Goal: Information Seeking & Learning: Understand process/instructions

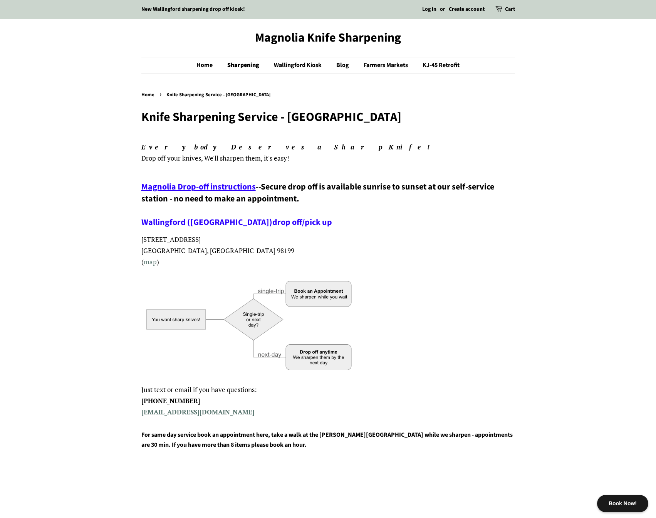
click at [378, 361] on p at bounding box center [328, 327] width 374 height 106
click at [213, 185] on span "Magnolia Drop-off instructions" at bounding box center [198, 187] width 114 height 12
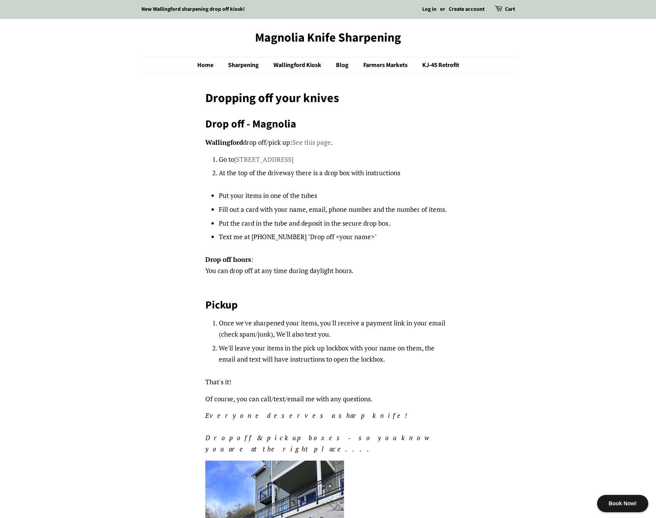
click at [304, 252] on div "Drop off - Magnolia Wallingford drop off/pick up: See this page . Go to 3501 W.…" at bounding box center [327, 482] width 245 height 731
click at [363, 276] on p "Drop off hours : You can drop off at any time during daylight hours." at bounding box center [327, 265] width 245 height 22
click at [167, 273] on div "Dropping off your knives Drop off - Magnolia Wallingford drop off/pick up: See …" at bounding box center [322, 473] width 385 height 764
click at [343, 333] on li "Once we've sharpened your items, you'll receive a payment link in your email (c…" at bounding box center [335, 329] width 232 height 22
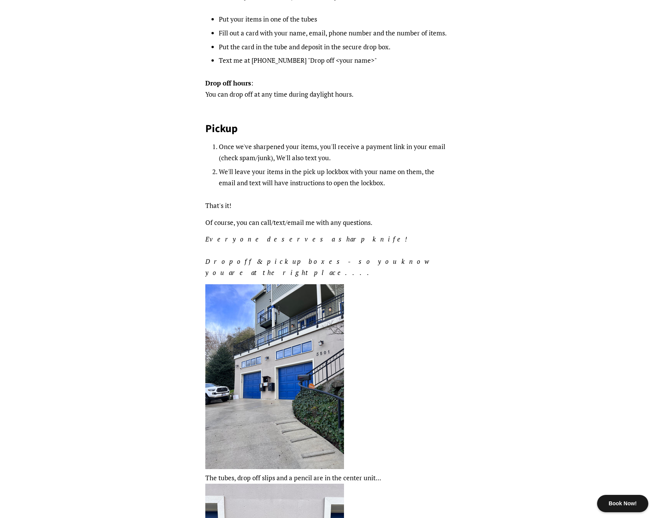
scroll to position [193, 0]
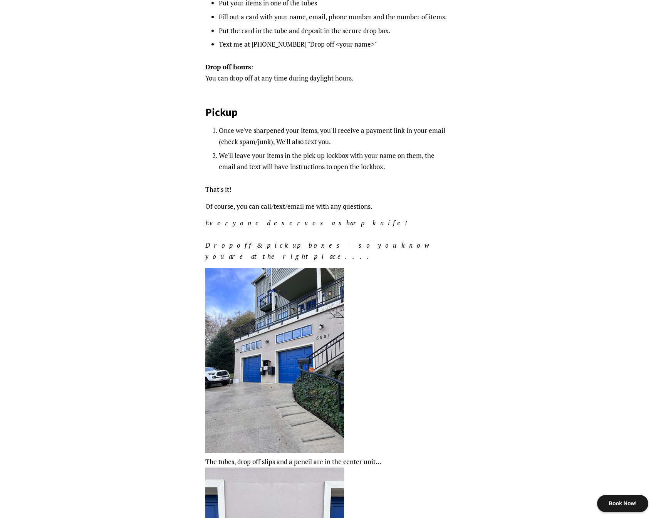
click at [267, 355] on img at bounding box center [274, 360] width 139 height 185
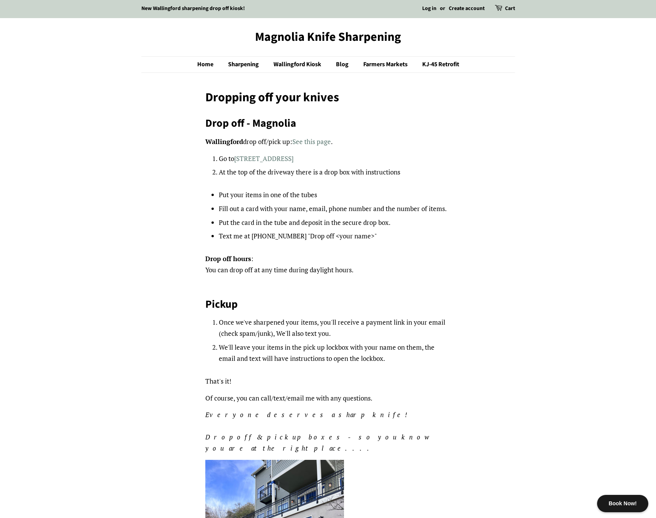
scroll to position [0, 0]
click at [255, 158] on link "3501 W. Commodore Way, Seattle Wa 98199" at bounding box center [263, 159] width 59 height 9
click at [398, 133] on div "Drop off - Magnolia Wallingford drop off/pick up: See this page . Go to 3501 W.…" at bounding box center [327, 482] width 245 height 731
click at [429, 135] on div "Drop off - Magnolia Wallingford drop off/pick up: See this page . Go to 3501 W.…" at bounding box center [327, 482] width 245 height 731
click at [466, 5] on link "Create account" at bounding box center [467, 9] width 36 height 8
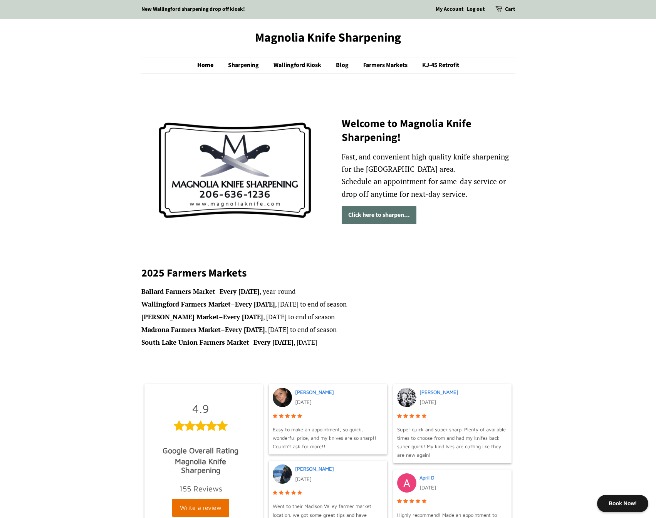
click at [383, 211] on link "Click here to sharpen..." at bounding box center [379, 215] width 75 height 18
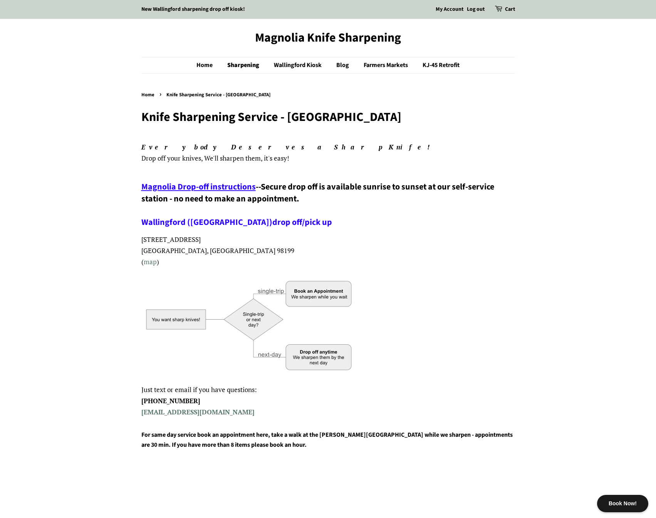
click at [439, 7] on link "My Account" at bounding box center [450, 9] width 28 height 8
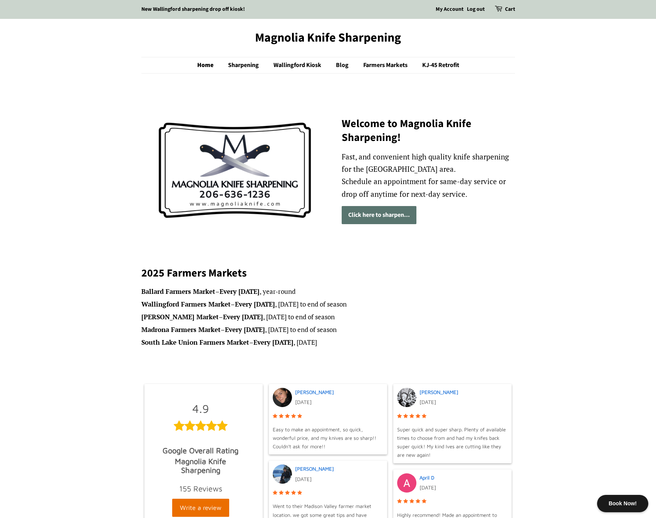
click at [452, 274] on h2 "2025 Farmers Markets" at bounding box center [328, 273] width 374 height 14
click at [450, 292] on li "Ballard Farmers Market – Every Sunday , year-round" at bounding box center [328, 291] width 374 height 11
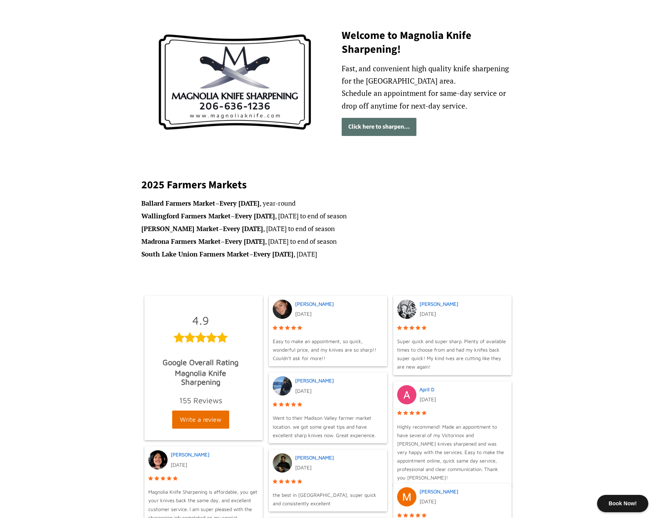
scroll to position [77, 0]
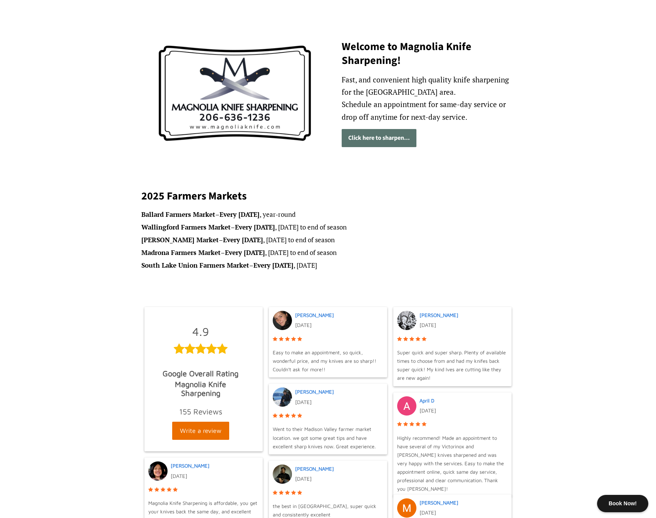
click at [360, 139] on link "Click here to sharpen..." at bounding box center [379, 138] width 75 height 18
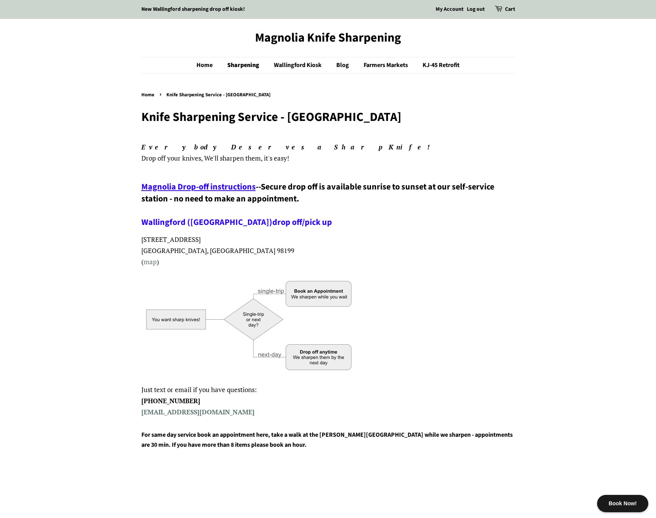
click at [315, 292] on img at bounding box center [249, 325] width 217 height 102
click at [185, 188] on span "Magnolia Drop-off instructions" at bounding box center [198, 187] width 114 height 12
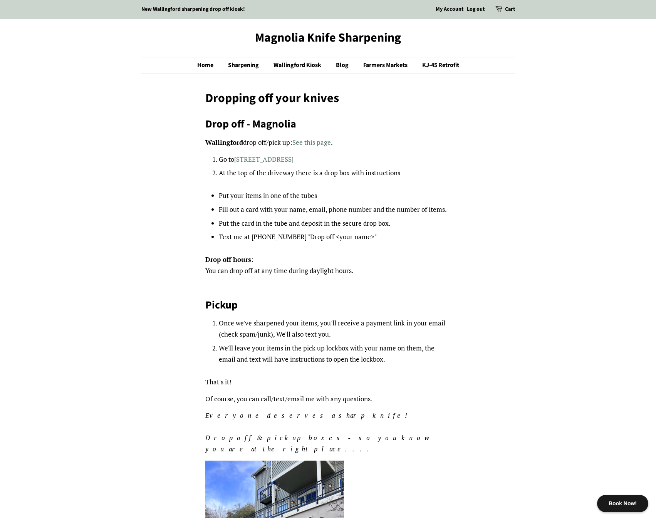
click at [422, 227] on li "Put the card in the tube and deposit in the secure drop box." at bounding box center [335, 223] width 232 height 11
click at [368, 234] on li "Text me at [PHONE_NUMBER] "Drop off <your name>"" at bounding box center [335, 237] width 232 height 11
click at [438, 8] on link "My Account" at bounding box center [450, 9] width 28 height 8
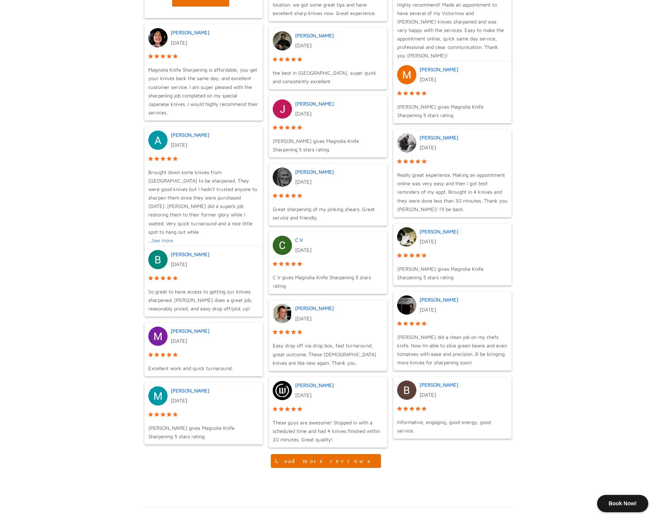
scroll to position [578, 0]
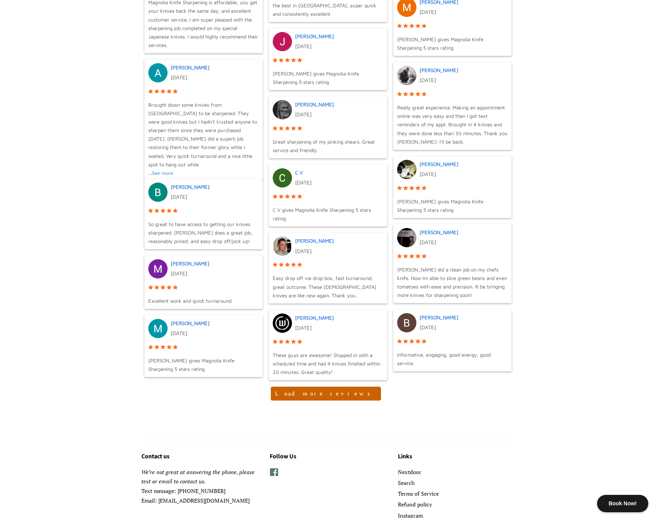
click at [335, 392] on button "Load more reviews" at bounding box center [326, 394] width 110 height 14
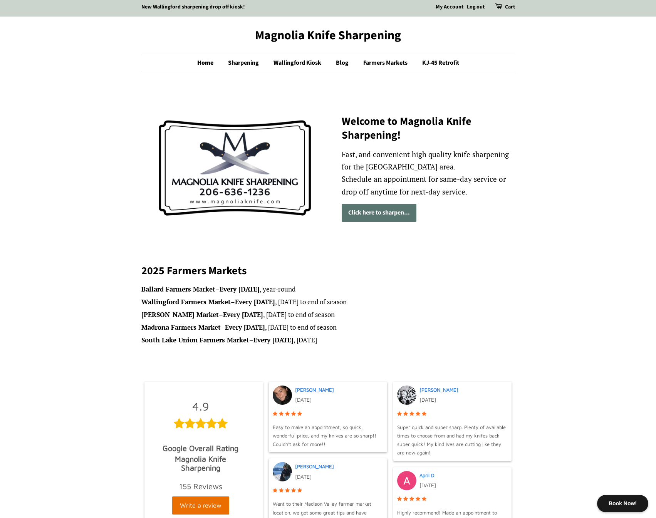
scroll to position [0, 0]
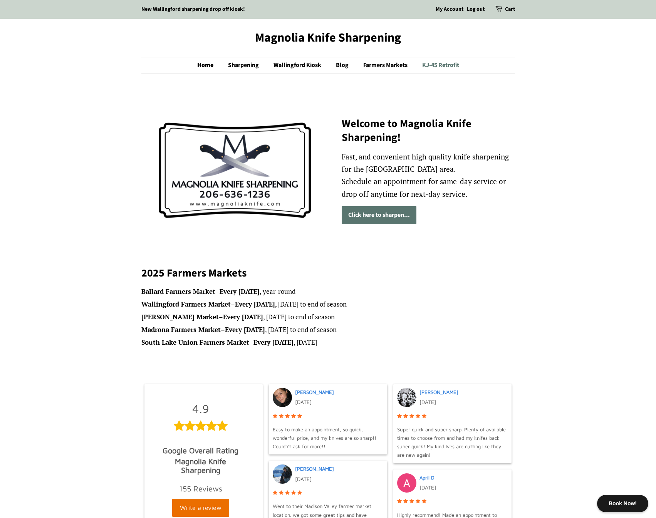
click at [445, 65] on link "KJ-45 Retrofit" at bounding box center [438, 65] width 43 height 16
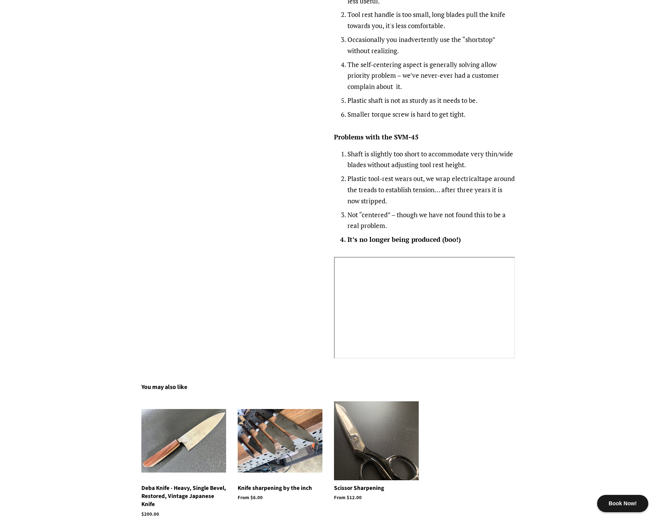
scroll to position [809, 0]
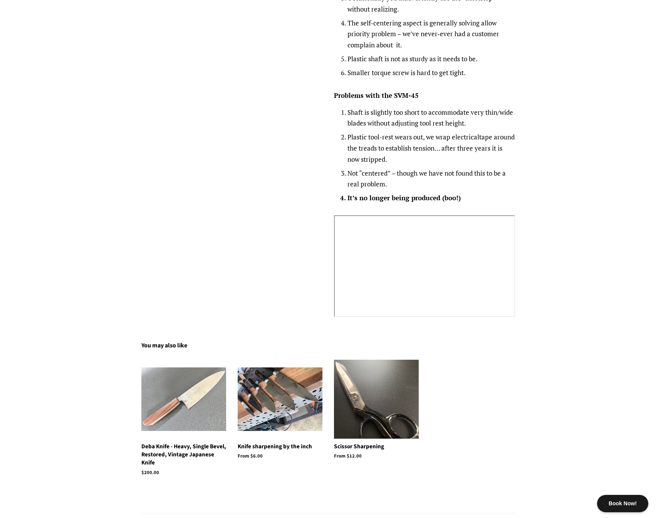
click at [176, 409] on img at bounding box center [183, 400] width 85 height 64
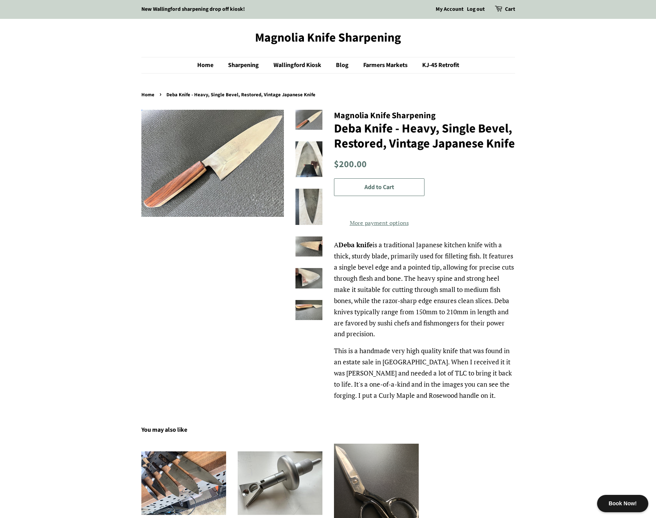
click at [312, 162] on img at bounding box center [309, 159] width 27 height 36
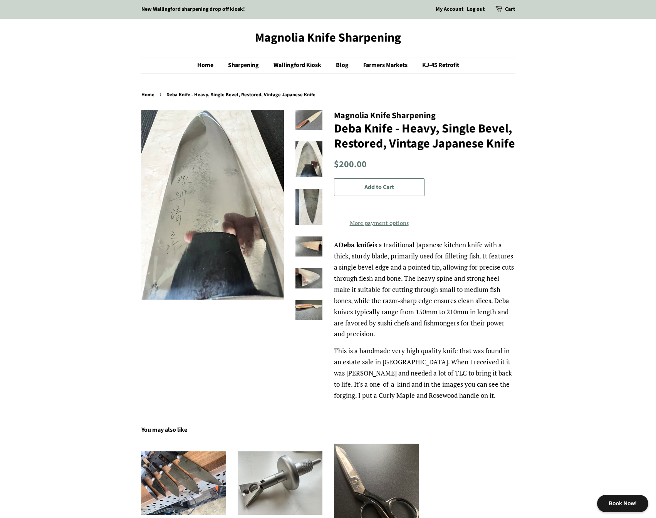
click at [308, 197] on img at bounding box center [309, 207] width 27 height 36
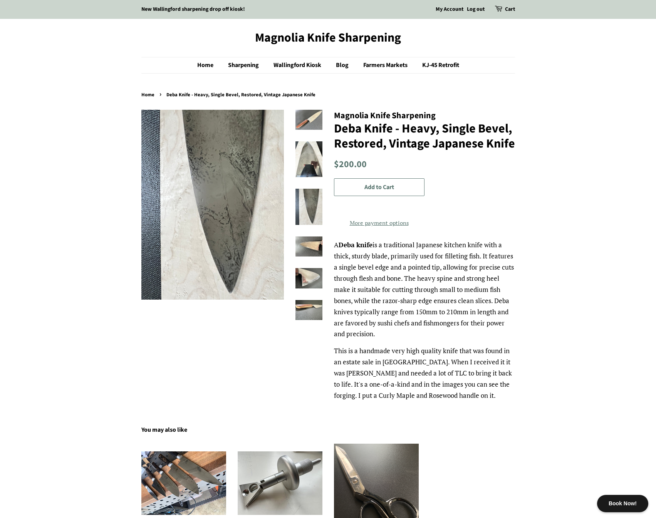
click at [303, 248] on img at bounding box center [309, 247] width 27 height 20
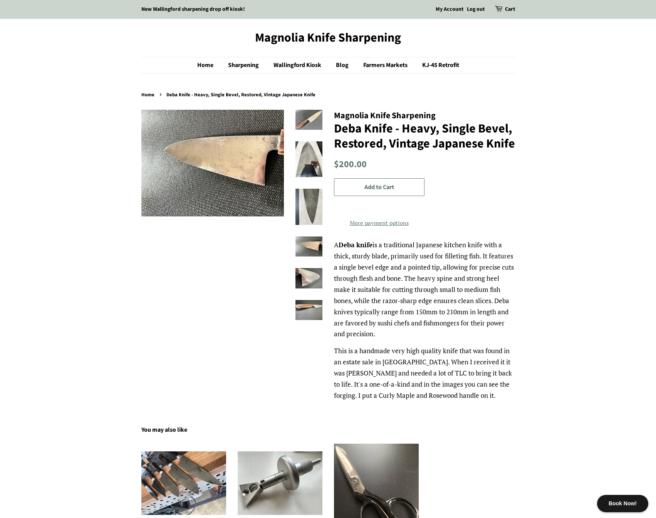
click at [306, 267] on ul at bounding box center [303, 221] width 39 height 222
click at [309, 288] on img at bounding box center [309, 278] width 27 height 20
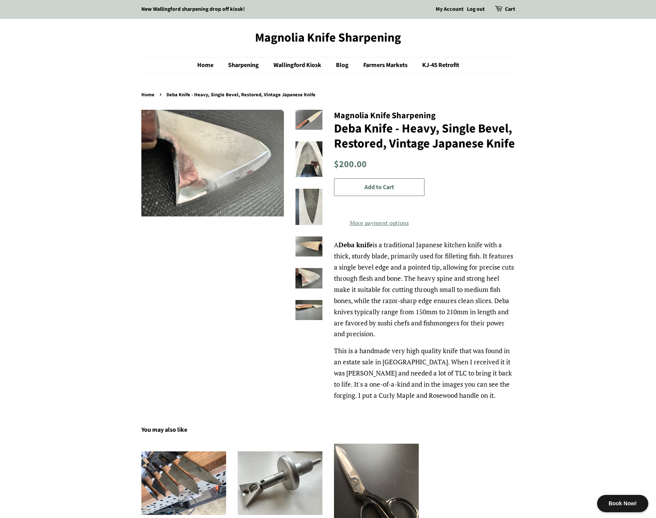
click at [311, 295] on ul at bounding box center [303, 221] width 39 height 222
click at [304, 312] on img at bounding box center [309, 310] width 27 height 20
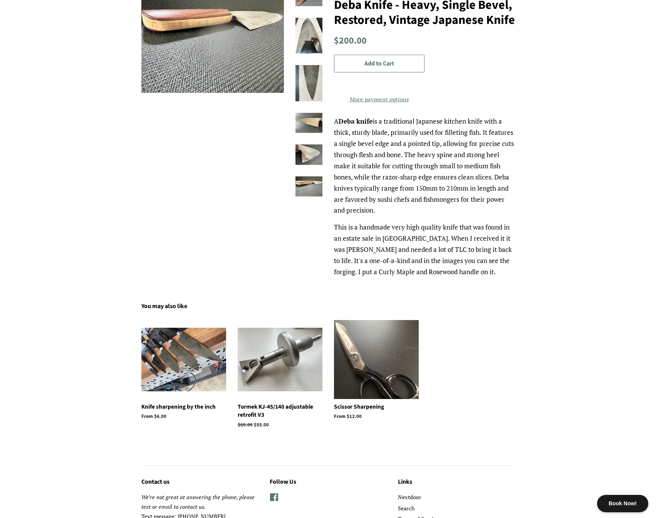
scroll to position [154, 0]
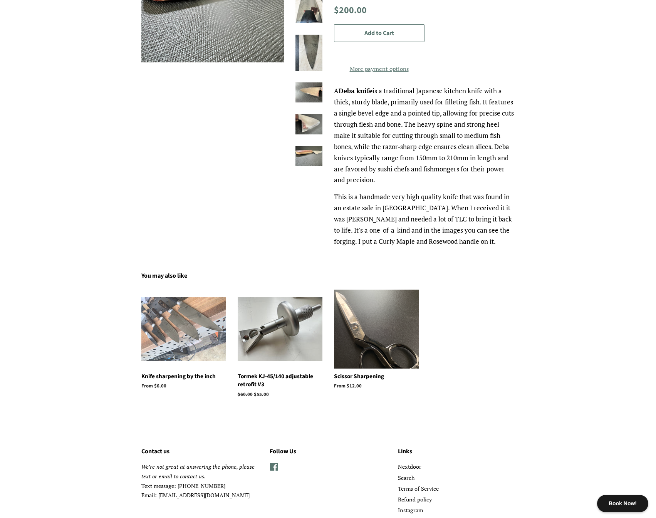
click at [183, 347] on img at bounding box center [183, 329] width 85 height 64
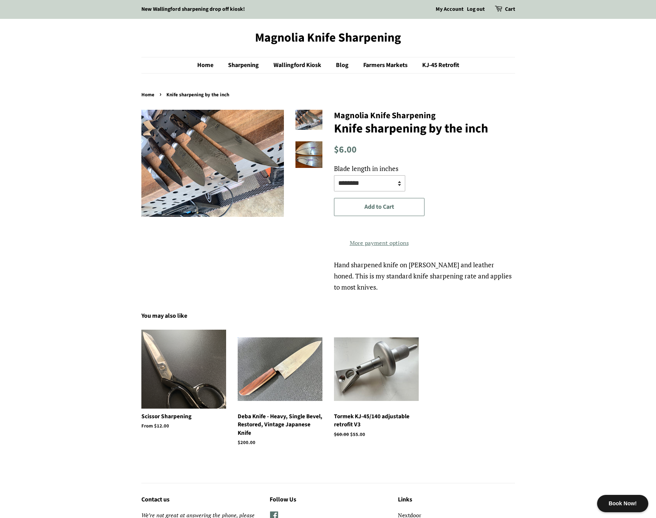
click at [373, 187] on select "**********" at bounding box center [369, 183] width 71 height 16
click at [334, 175] on select "**********" at bounding box center [369, 183] width 71 height 16
click at [381, 186] on select "**********" at bounding box center [369, 183] width 71 height 16
click at [334, 175] on select "**********" at bounding box center [369, 183] width 71 height 16
click at [371, 188] on select "**********" at bounding box center [369, 183] width 71 height 16
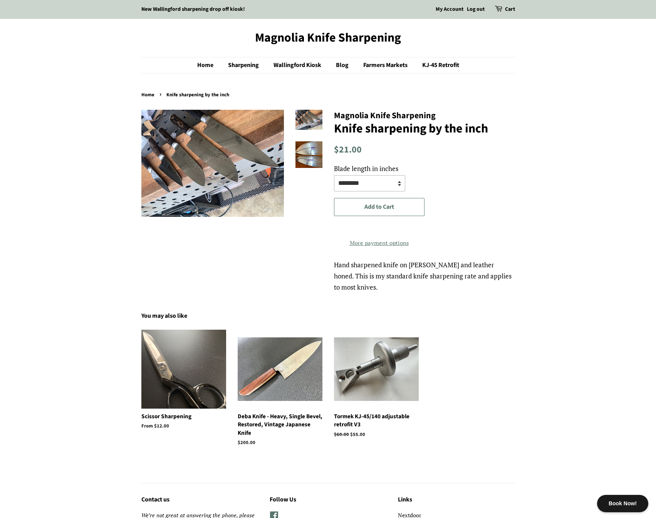
select select "********"
click at [334, 175] on select "**********" at bounding box center [369, 183] width 71 height 16
click at [470, 184] on div "**********" at bounding box center [424, 177] width 181 height 28
click at [254, 254] on div "Magnolia Knife Sharpening Knife sharpening by the inch $24.00" at bounding box center [322, 201] width 385 height 183
click at [292, 293] on div "Magnolia Knife Sharpening Knife sharpening by the inch $24.00" at bounding box center [322, 201] width 385 height 183
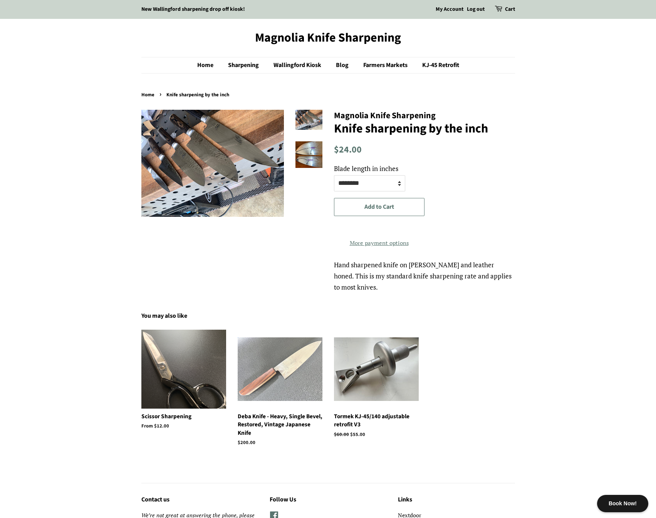
click at [273, 376] on img at bounding box center [280, 370] width 85 height 64
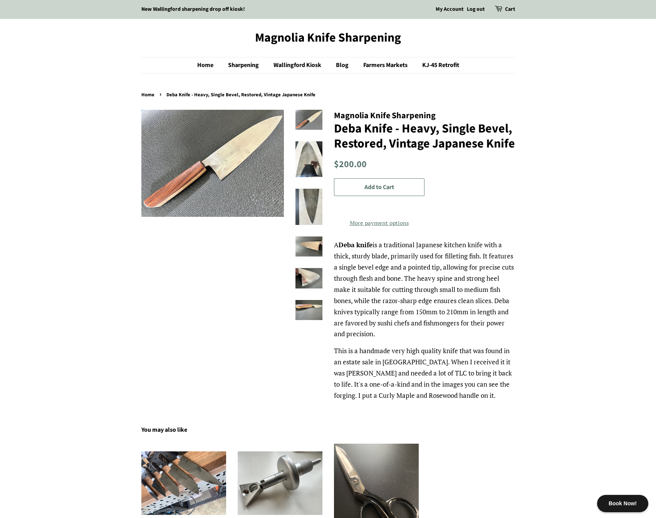
click at [237, 142] on img at bounding box center [212, 163] width 143 height 107
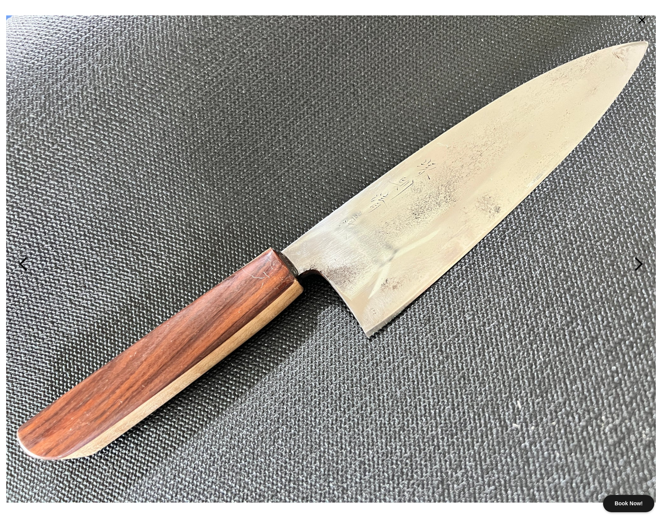
click at [642, 262] on button "button" at bounding box center [595, 259] width 133 height 518
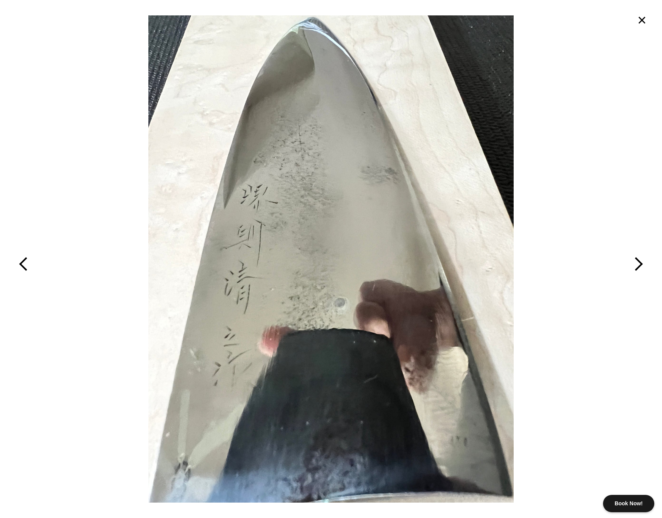
click at [642, 262] on button "button" at bounding box center [595, 259] width 133 height 518
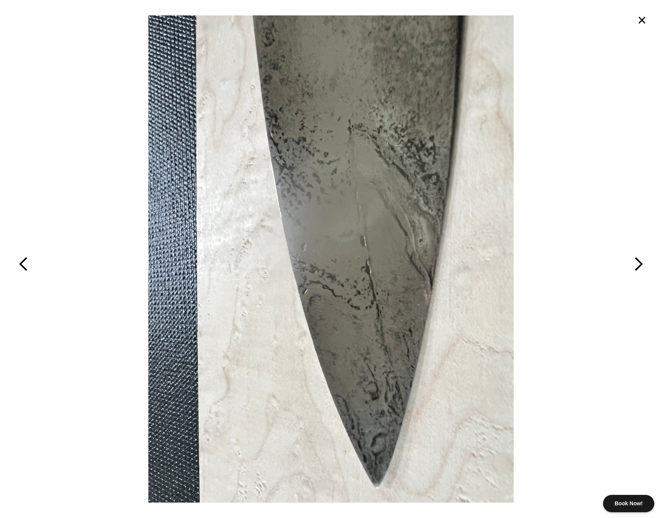
click at [642, 262] on button "button" at bounding box center [595, 259] width 133 height 518
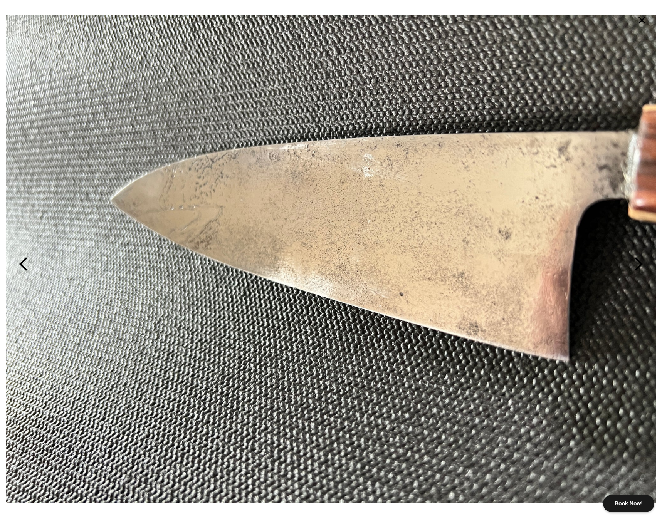
click at [642, 262] on button "button" at bounding box center [595, 259] width 133 height 518
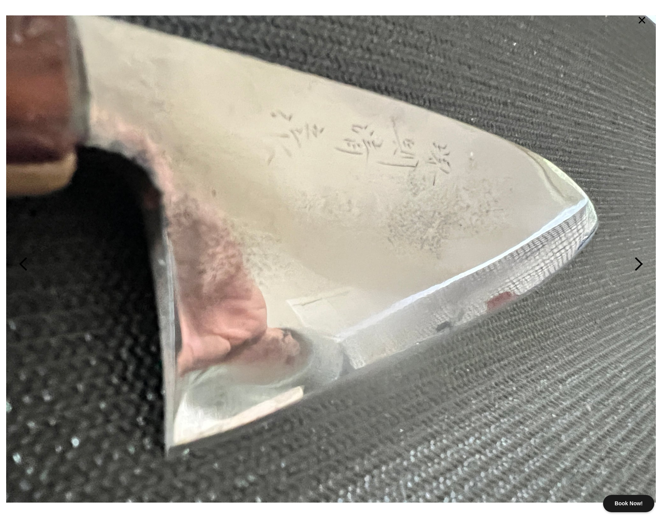
click at [642, 262] on button "button" at bounding box center [595, 259] width 133 height 518
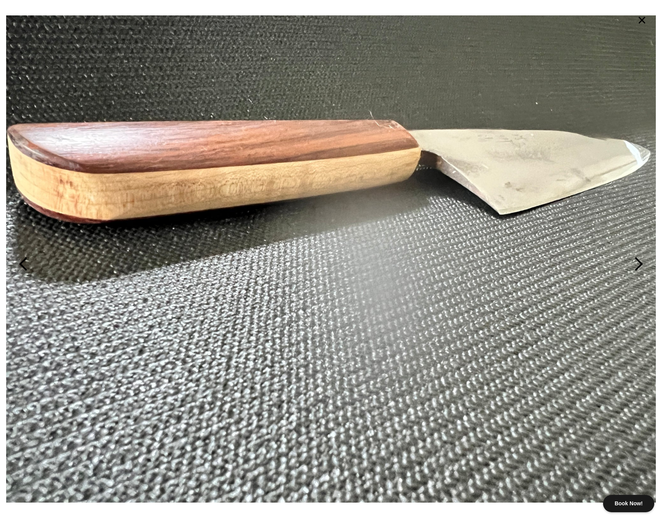
click at [642, 262] on button "button" at bounding box center [595, 259] width 133 height 518
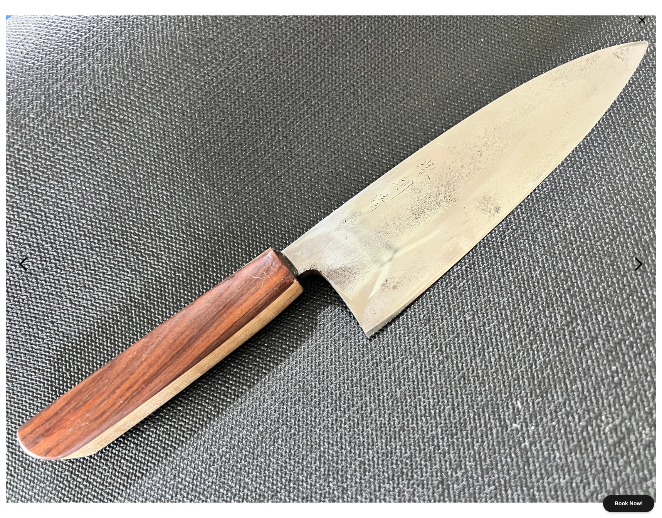
click at [642, 262] on button "button" at bounding box center [595, 259] width 133 height 518
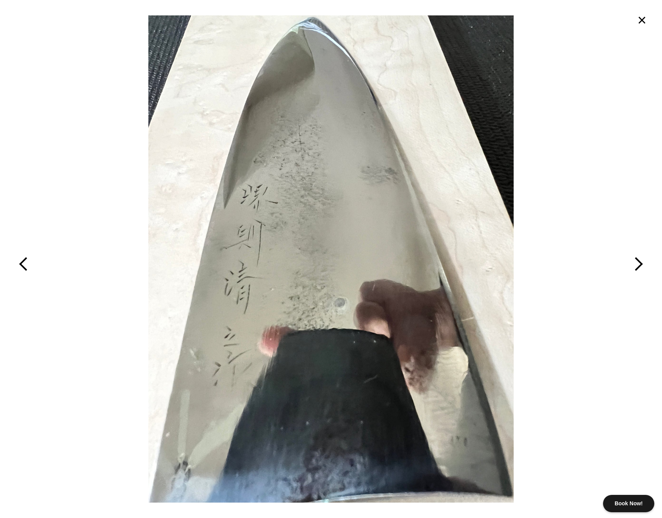
click at [642, 262] on button "button" at bounding box center [595, 259] width 133 height 518
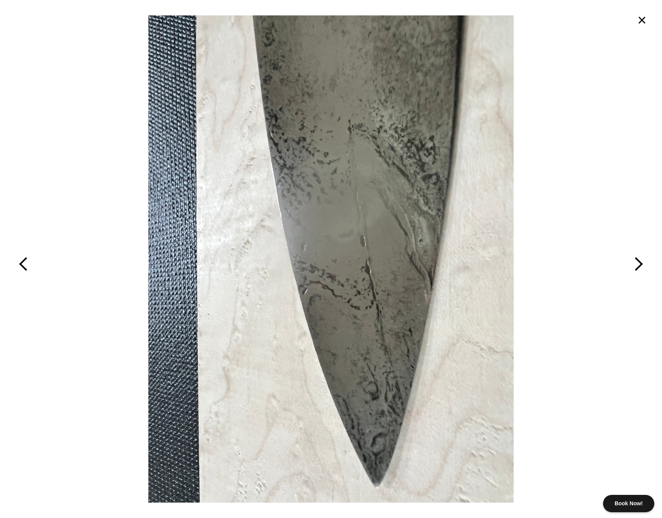
click at [642, 262] on button "button" at bounding box center [595, 259] width 133 height 518
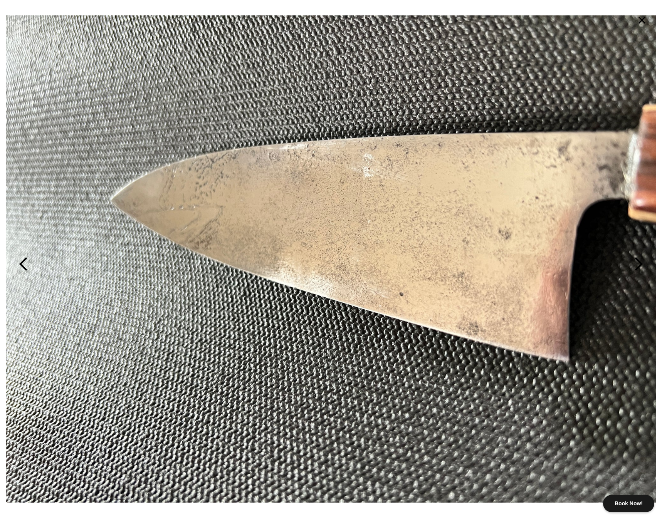
click at [642, 262] on button "button" at bounding box center [595, 259] width 133 height 518
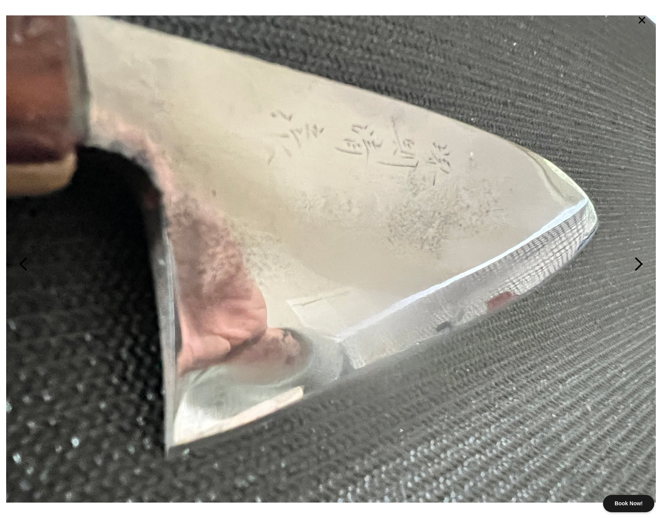
click at [643, 19] on button "×" at bounding box center [641, 20] width 17 height 17
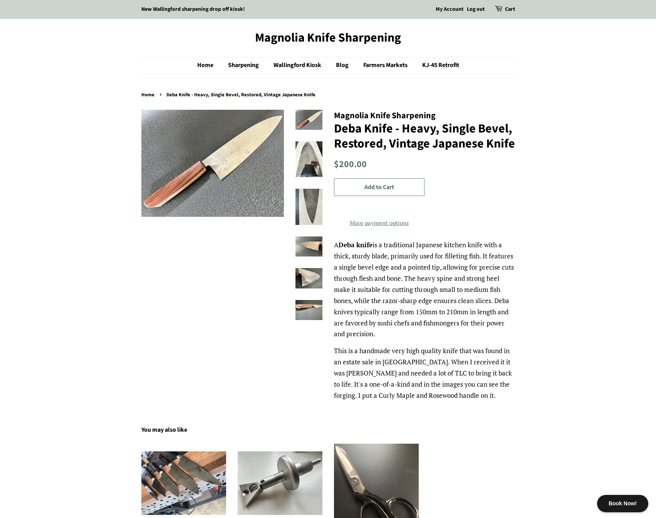
click at [413, 340] on p "A Deba knife is a traditional Japanese kitchen knife with a thick, sturdy blade…" at bounding box center [424, 290] width 181 height 100
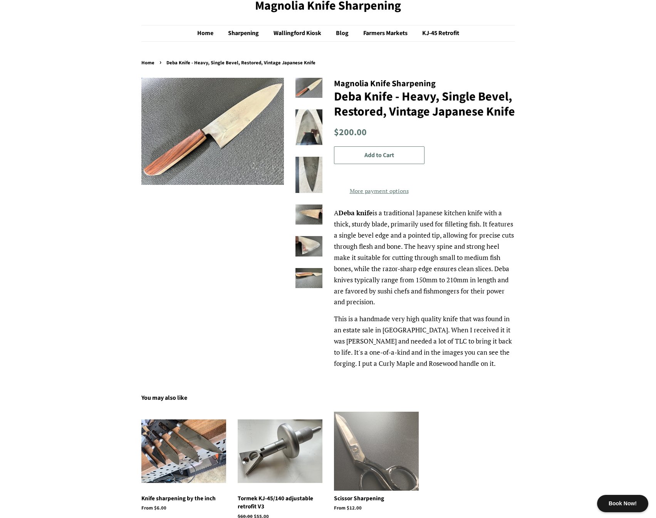
scroll to position [29, 0]
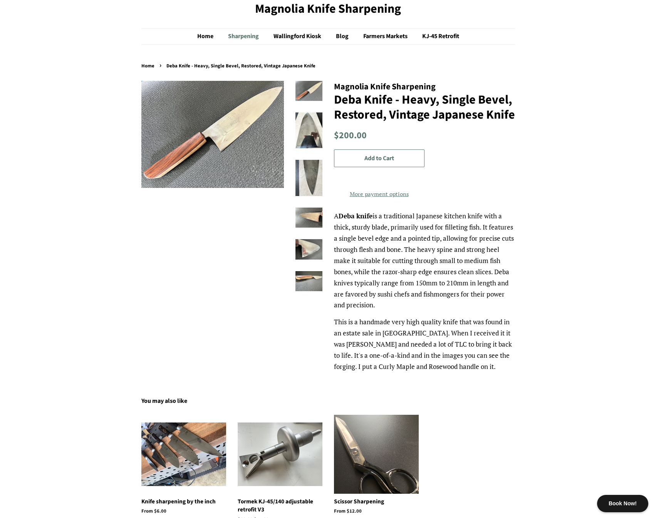
click at [241, 38] on link "Sharpening" at bounding box center [244, 37] width 44 height 16
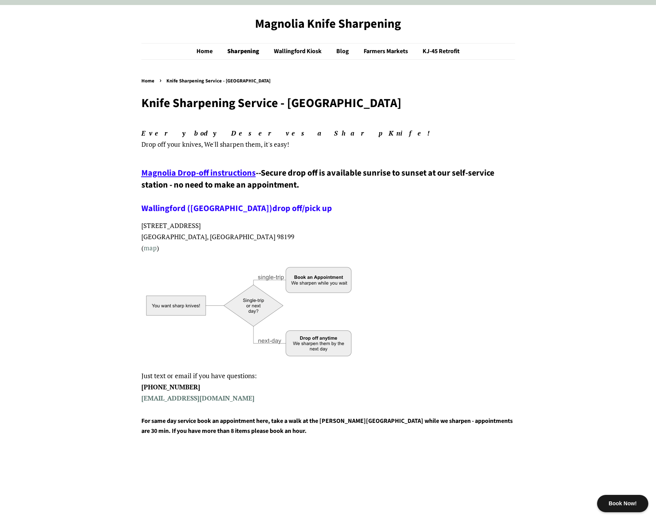
scroll to position [39, 0]
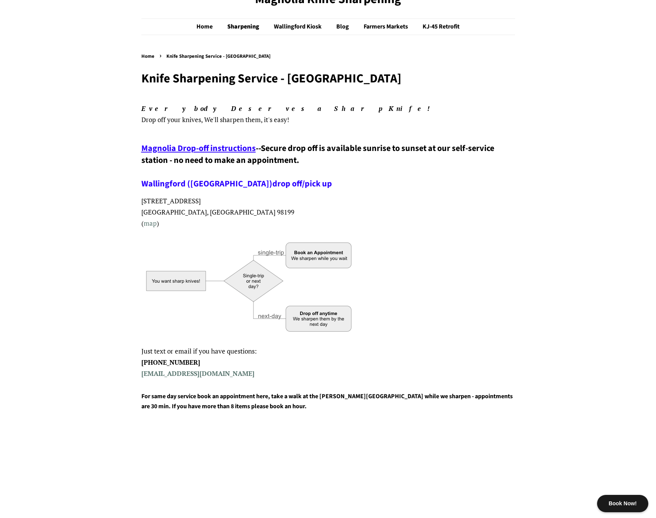
click at [265, 405] on h4 "For same day service book an appointment here, take a walk at the [PERSON_NAME]…" at bounding box center [328, 402] width 374 height 20
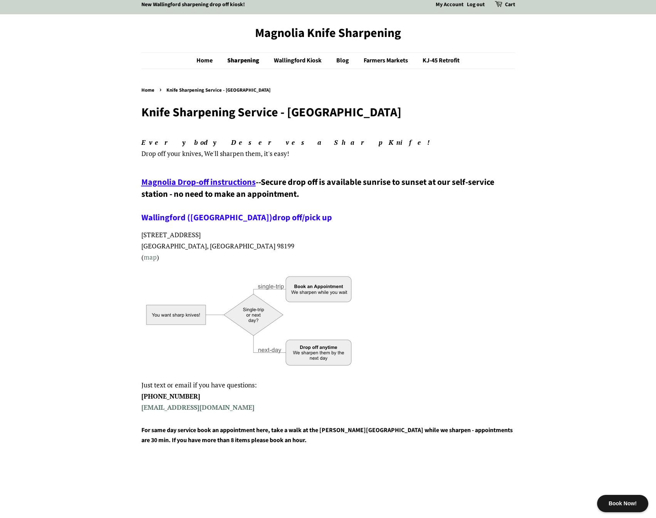
scroll to position [0, 0]
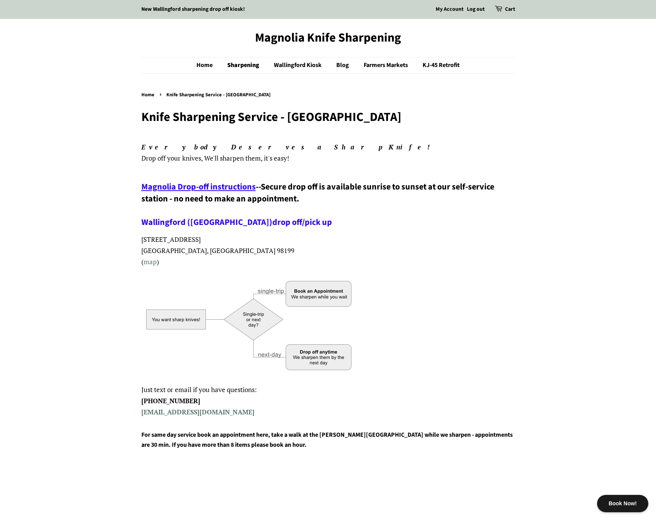
click at [236, 181] on span "Magnolia Drop-off instructions" at bounding box center [198, 187] width 114 height 12
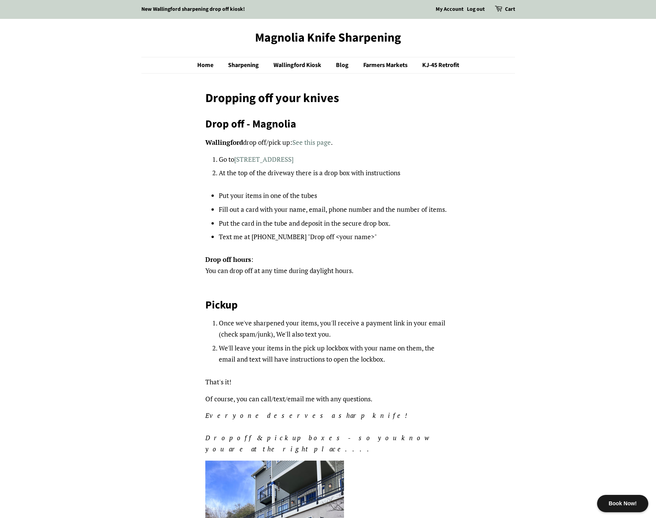
click at [381, 239] on li "Text me at [PHONE_NUMBER] "Drop off <your name>"" at bounding box center [335, 237] width 232 height 11
click at [385, 233] on li "Text me at [PHONE_NUMBER] "Drop off <your name>"" at bounding box center [335, 237] width 232 height 11
